Goal: Information Seeking & Learning: Check status

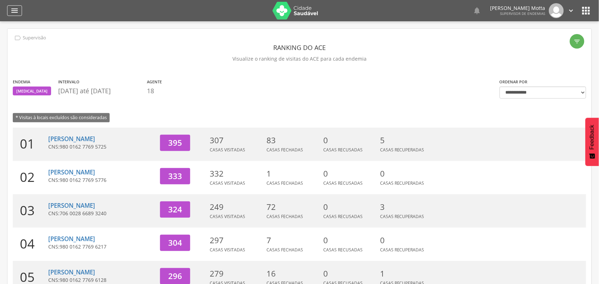
click at [14, 11] on icon "" at bounding box center [14, 10] width 9 height 9
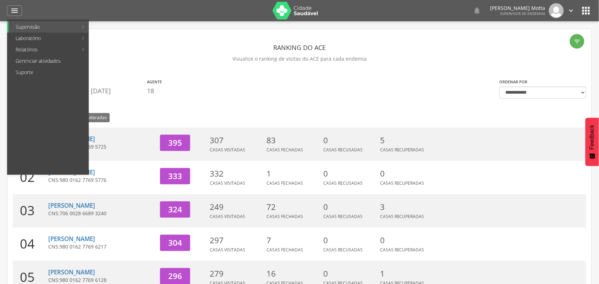
click at [249, 87] on section "Endemia [MEDICAL_DATA] Intervalo [DATE] até [DATE] Agente 18" at bounding box center [251, 88] width 477 height 21
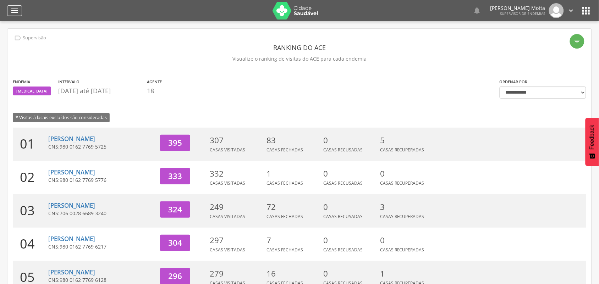
click at [10, 12] on icon "" at bounding box center [14, 10] width 9 height 9
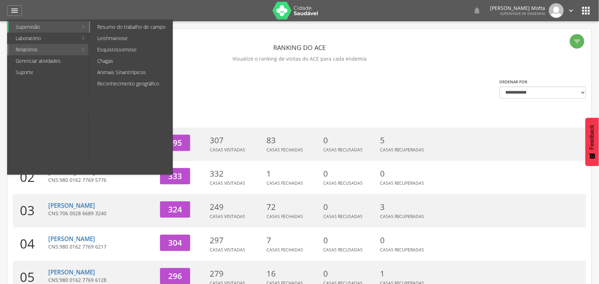
click at [138, 29] on link "Resumo do trabalho de campo" at bounding box center [131, 26] width 82 height 11
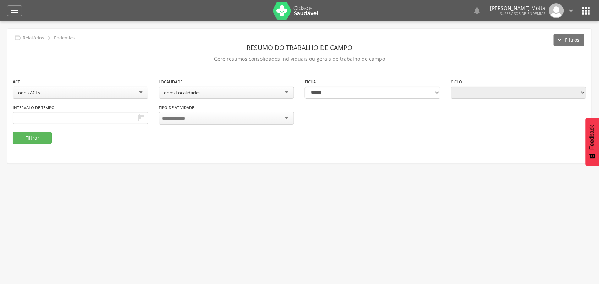
type input "**********"
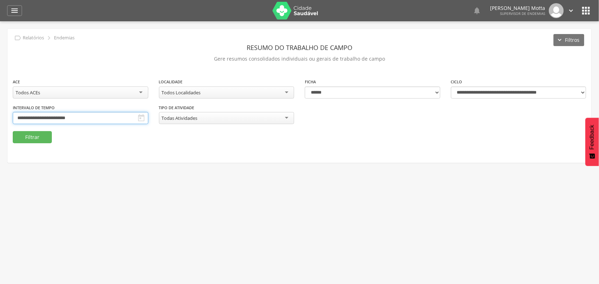
click at [148, 116] on input "**********" at bounding box center [81, 118] width 136 height 12
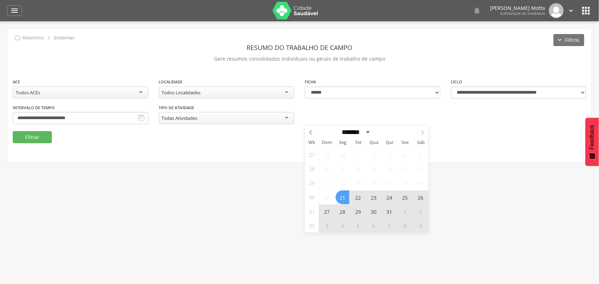
click at [422, 132] on icon at bounding box center [422, 132] width 5 height 5
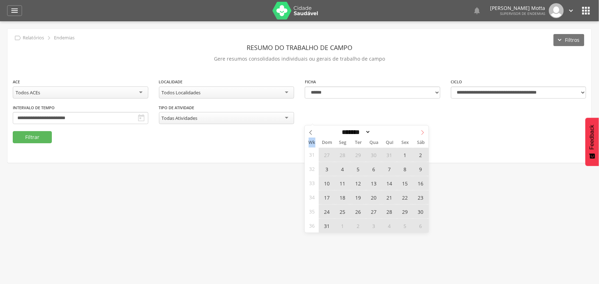
click at [422, 132] on icon at bounding box center [422, 132] width 5 height 5
select select "*"
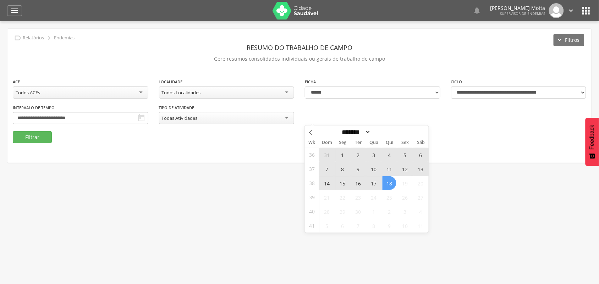
click at [327, 170] on span "7" at bounding box center [327, 169] width 14 height 14
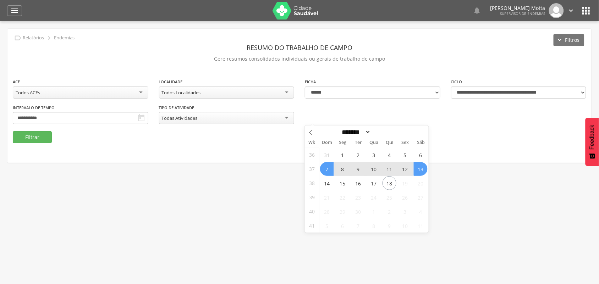
click at [417, 171] on span "13" at bounding box center [421, 169] width 14 height 14
type input "**********"
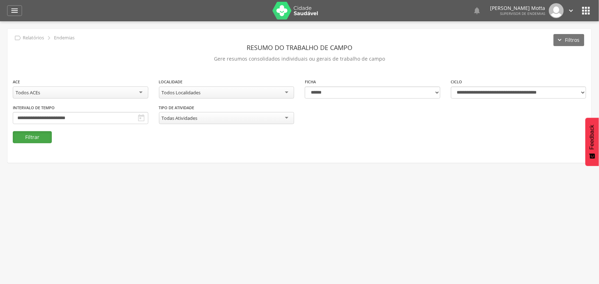
click at [37, 137] on button "Filtrar" at bounding box center [32, 137] width 39 height 12
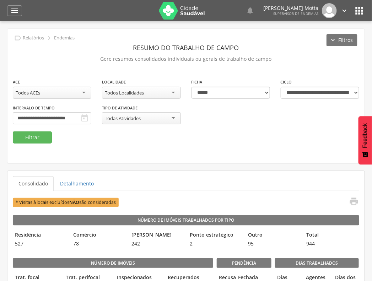
click at [83, 153] on div "**********" at bounding box center [185, 96] width 357 height 134
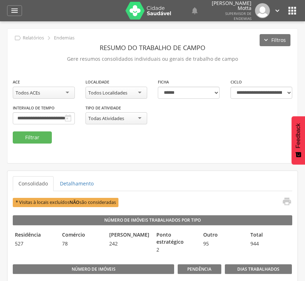
click at [116, 84] on div "**********" at bounding box center [117, 88] width 62 height 21
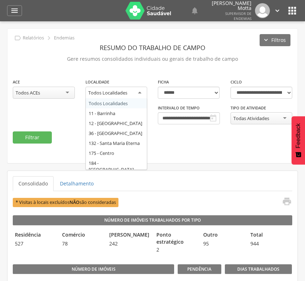
click at [117, 94] on div "Todos Localidades" at bounding box center [107, 92] width 39 height 6
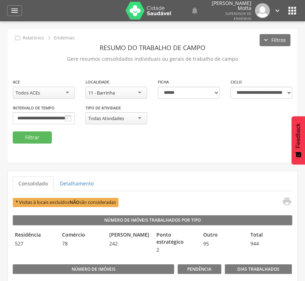
click at [114, 141] on fieldset "**********" at bounding box center [153, 110] width 280 height 65
click at [14, 136] on button "Filtrar" at bounding box center [32, 137] width 39 height 12
click at [157, 163] on div "**********" at bounding box center [152, 96] width 290 height 134
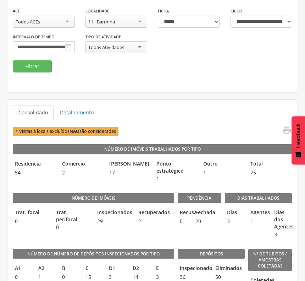
scroll to position [89, 0]
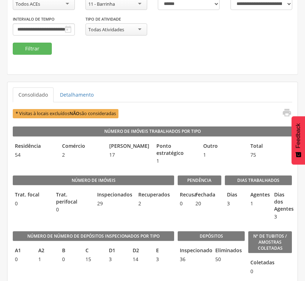
click at [165, 91] on ul "Consolidado Detalhamento" at bounding box center [153, 94] width 280 height 15
click at [141, 5] on div "11 - Barrinha" at bounding box center [117, 4] width 62 height 12
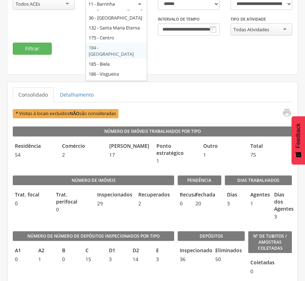
scroll to position [36, 0]
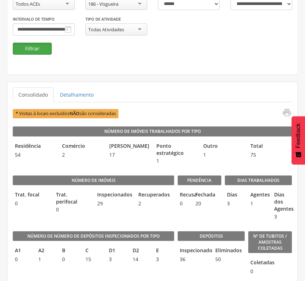
click at [26, 46] on button "Filtrar" at bounding box center [32, 49] width 39 height 12
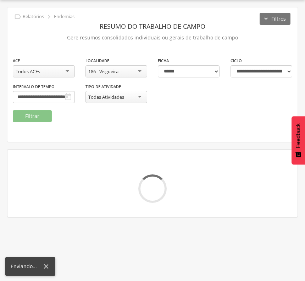
scroll to position [89, 0]
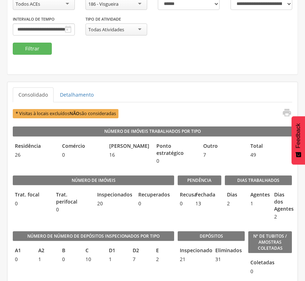
click at [137, 6] on div "186 - Visgueira" at bounding box center [117, 4] width 62 height 12
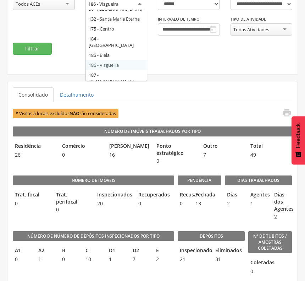
scroll to position [18, 0]
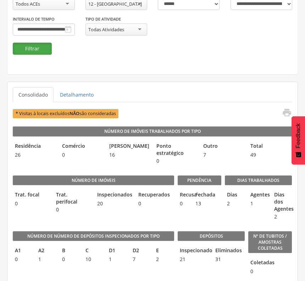
click at [45, 50] on button "Filtrar" at bounding box center [32, 49] width 39 height 12
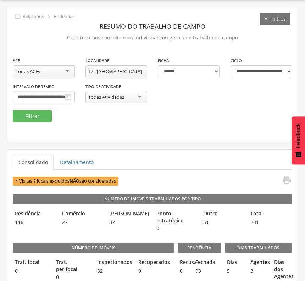
scroll to position [89, 0]
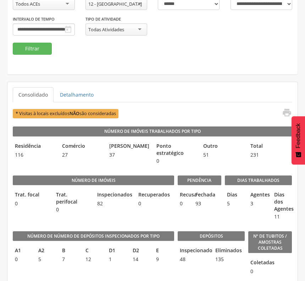
click at [217, 173] on div "Pendência Recusa 0 Fechada 93" at bounding box center [200, 196] width 44 height 56
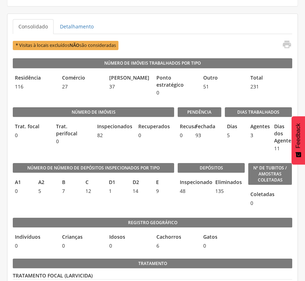
scroll to position [155, 0]
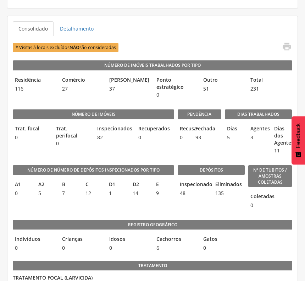
click at [141, 52] on div "* Visitas à locais excluídos NÃO são consideradas " at bounding box center [152, 48] width 279 height 12
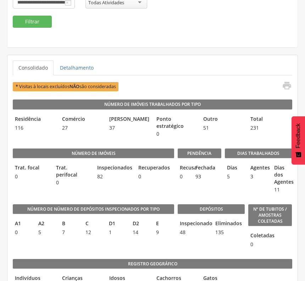
scroll to position [66, 0]
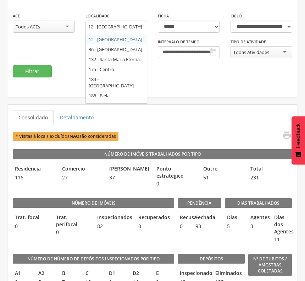
click at [140, 24] on div "12 - [GEOGRAPHIC_DATA]" at bounding box center [117, 27] width 62 height 13
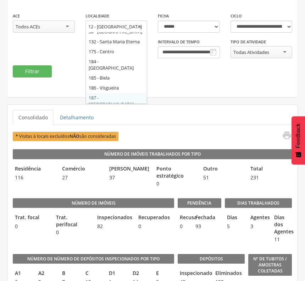
scroll to position [0, 0]
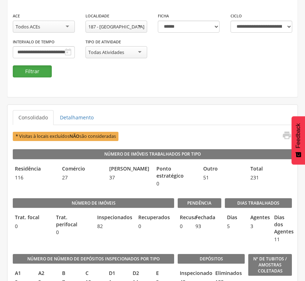
click at [35, 75] on button "Filtrar" at bounding box center [32, 71] width 39 height 12
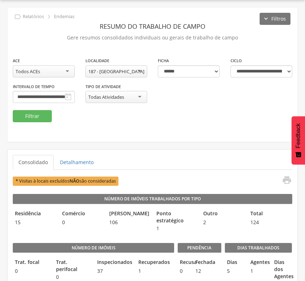
scroll to position [66, 0]
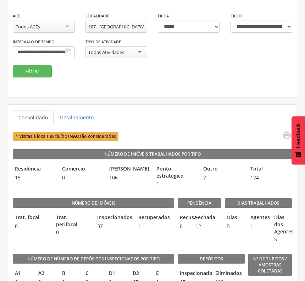
click at [108, 29] on div "187 - [GEOGRAPHIC_DATA]" at bounding box center [116, 26] width 56 height 6
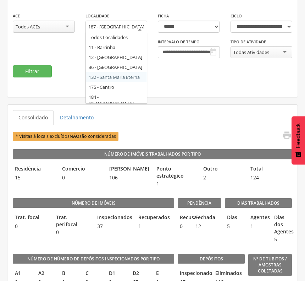
scroll to position [27, 0]
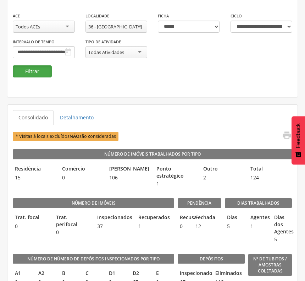
click at [41, 72] on button "Filtrar" at bounding box center [32, 71] width 39 height 12
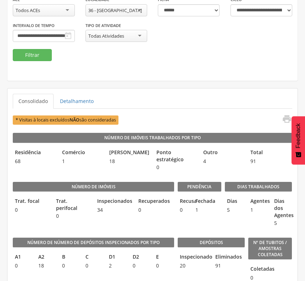
scroll to position [86, 0]
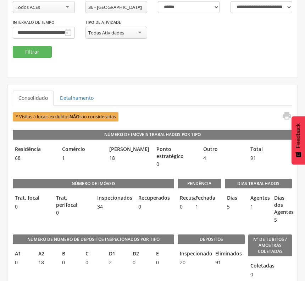
click at [211, 65] on div "**********" at bounding box center [152, 10] width 290 height 134
click at [139, 6] on div "36 - [GEOGRAPHIC_DATA]" at bounding box center [117, 7] width 62 height 12
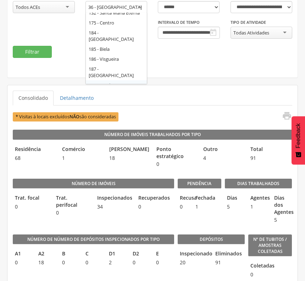
scroll to position [0, 0]
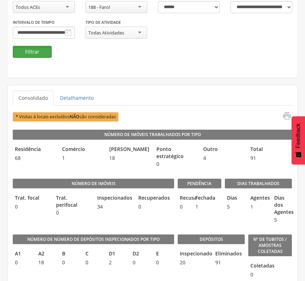
click at [35, 49] on button "Filtrar" at bounding box center [32, 52] width 39 height 12
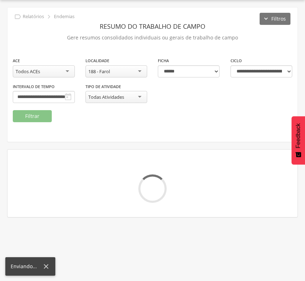
scroll to position [86, 0]
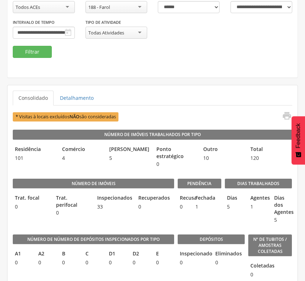
click at [140, 9] on div "188 - Farol" at bounding box center [117, 7] width 62 height 12
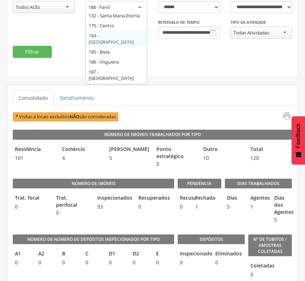
scroll to position [37, 0]
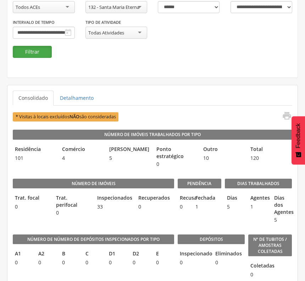
click at [32, 52] on button "Filtrar" at bounding box center [32, 52] width 39 height 12
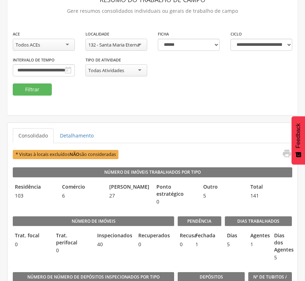
scroll to position [0, 0]
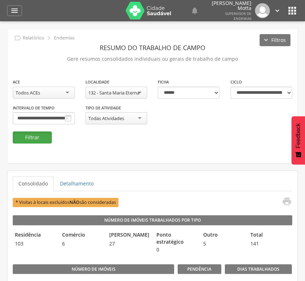
click at [33, 136] on button "Filtrar" at bounding box center [32, 137] width 39 height 12
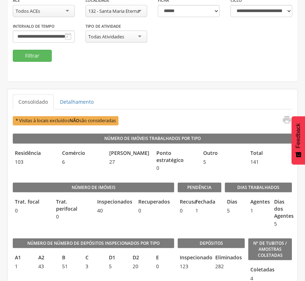
scroll to position [89, 0]
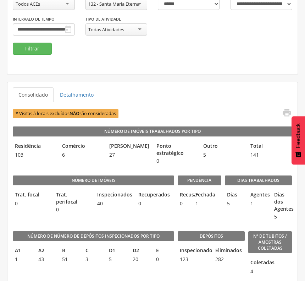
click at [95, 45] on fieldset "**********" at bounding box center [153, 21] width 280 height 65
click at [137, 4] on div "132 - Santa Maria Eterna" at bounding box center [113, 4] width 51 height 6
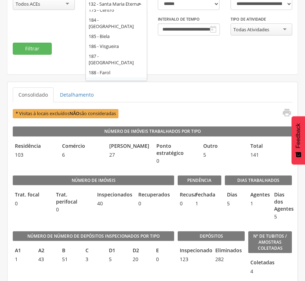
scroll to position [0, 0]
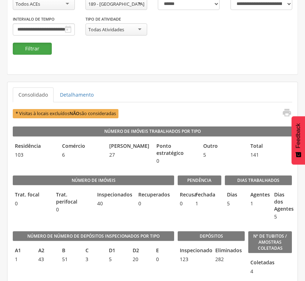
click at [31, 46] on button "Filtrar" at bounding box center [32, 49] width 39 height 12
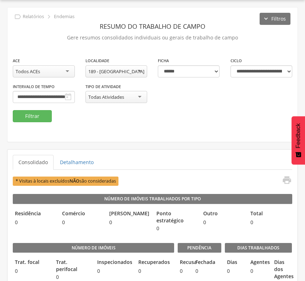
scroll to position [89, 0]
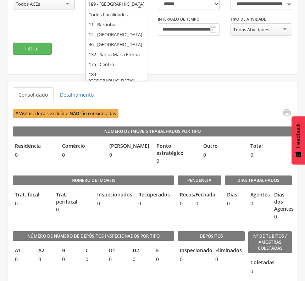
click at [132, 4] on div "189 - [GEOGRAPHIC_DATA]" at bounding box center [117, 7] width 62 height 19
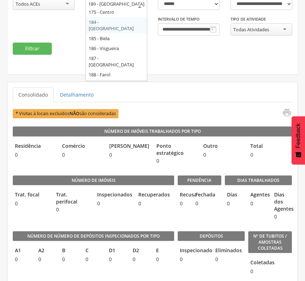
scroll to position [47, 0]
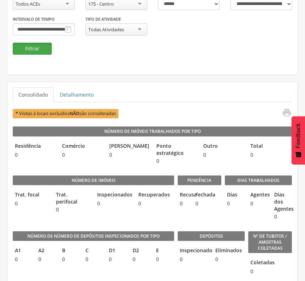
click at [43, 50] on button "Filtrar" at bounding box center [32, 49] width 39 height 12
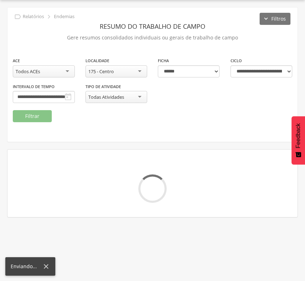
scroll to position [89, 0]
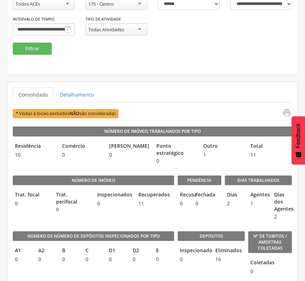
click at [134, 6] on div "175 - Centro" at bounding box center [117, 4] width 62 height 12
click at [31, 47] on button "Filtrar" at bounding box center [32, 49] width 39 height 12
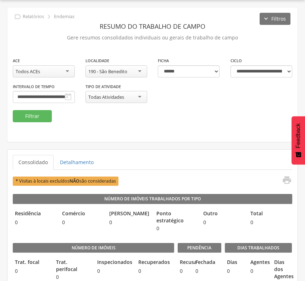
scroll to position [89, 0]
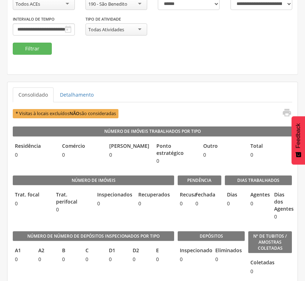
click at [178, 54] on fieldset "**********" at bounding box center [153, 21] width 280 height 65
click at [146, 56] on div "**********" at bounding box center [152, 7] width 290 height 134
click at [130, 7] on div "190 - São Benedito" at bounding box center [117, 4] width 62 height 12
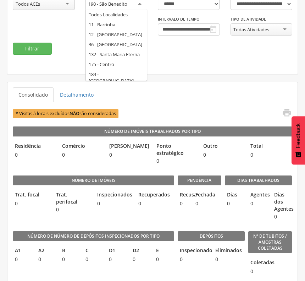
scroll to position [57, 0]
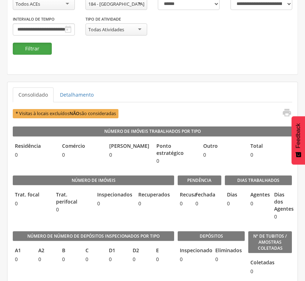
click at [34, 44] on button "Filtrar" at bounding box center [32, 49] width 39 height 12
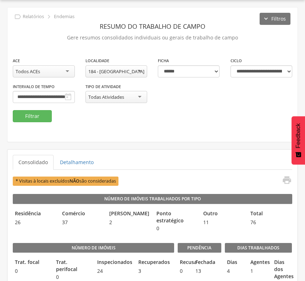
scroll to position [89, 0]
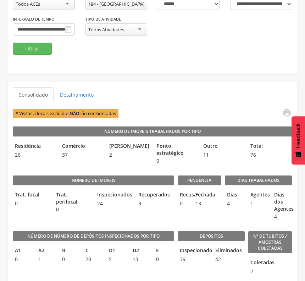
click at [136, 4] on div "184 - [GEOGRAPHIC_DATA]" at bounding box center [117, 4] width 62 height 12
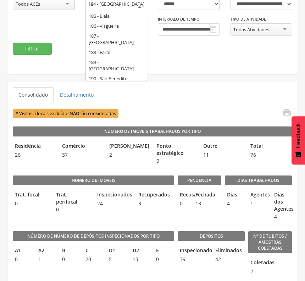
scroll to position [0, 0]
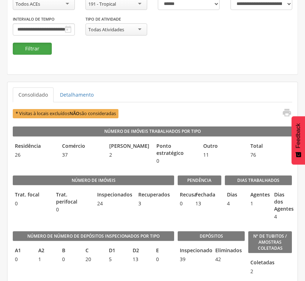
click at [36, 49] on button "Filtrar" at bounding box center [32, 49] width 39 height 12
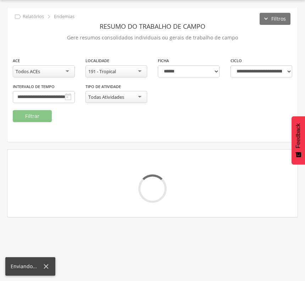
scroll to position [89, 0]
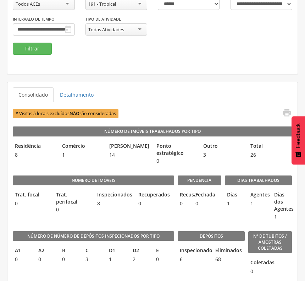
click at [140, 40] on div "**********" at bounding box center [152, 15] width 290 height 53
click at [139, 2] on div "191 - Tropical" at bounding box center [117, 4] width 62 height 12
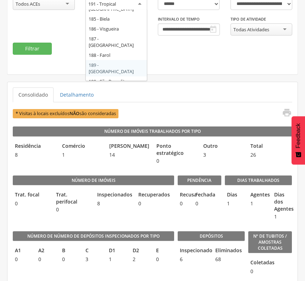
scroll to position [66, 0]
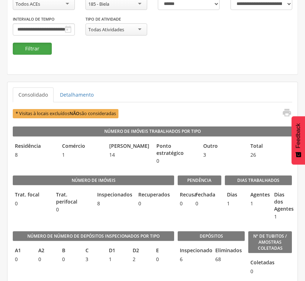
click at [31, 50] on button "Filtrar" at bounding box center [32, 49] width 39 height 12
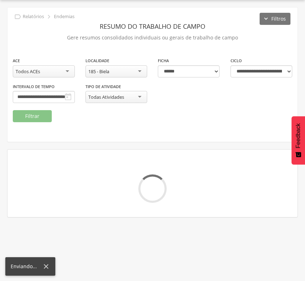
scroll to position [89, 0]
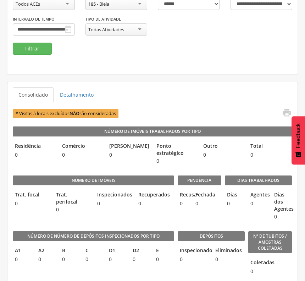
click at [68, 41] on div "**********" at bounding box center [152, 15] width 290 height 53
click at [30, 51] on button "Filtrar" at bounding box center [32, 49] width 39 height 12
click at [137, 72] on div "**********" at bounding box center [152, 7] width 290 height 134
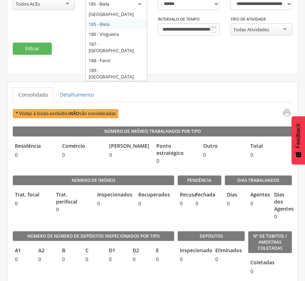
click at [138, 5] on div "185 - Biela" at bounding box center [117, 4] width 62 height 13
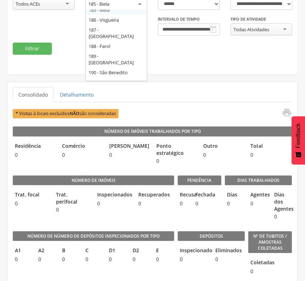
scroll to position [84, 0]
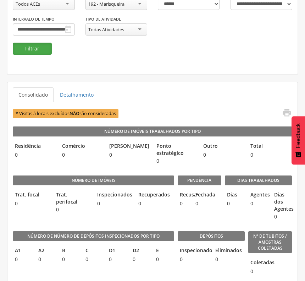
click at [36, 47] on button "Filtrar" at bounding box center [32, 49] width 39 height 12
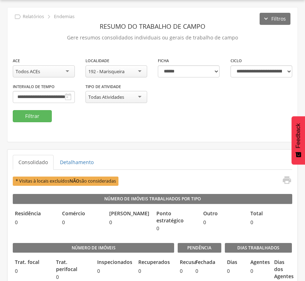
scroll to position [89, 0]
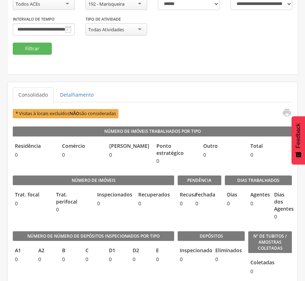
click at [138, 6] on div "192 - Marisqueira" at bounding box center [117, 4] width 62 height 12
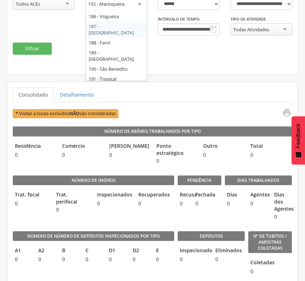
scroll to position [0, 0]
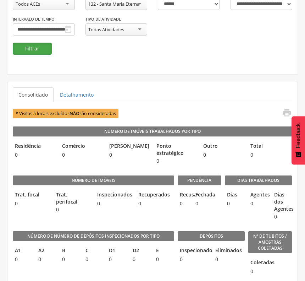
click at [34, 48] on button "Filtrar" at bounding box center [32, 49] width 39 height 12
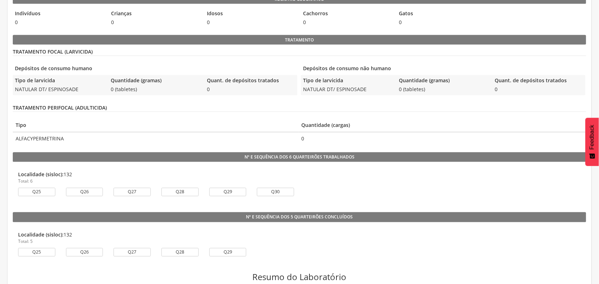
scroll to position [505, 0]
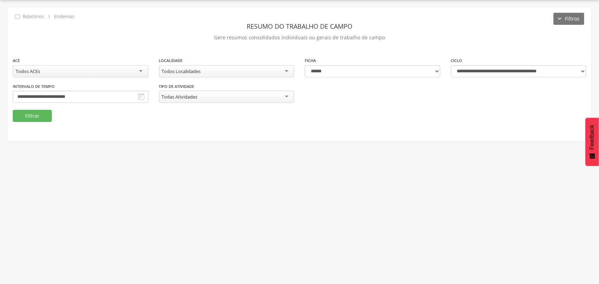
scroll to position [21, 0]
